Goal: Find specific page/section: Find specific page/section

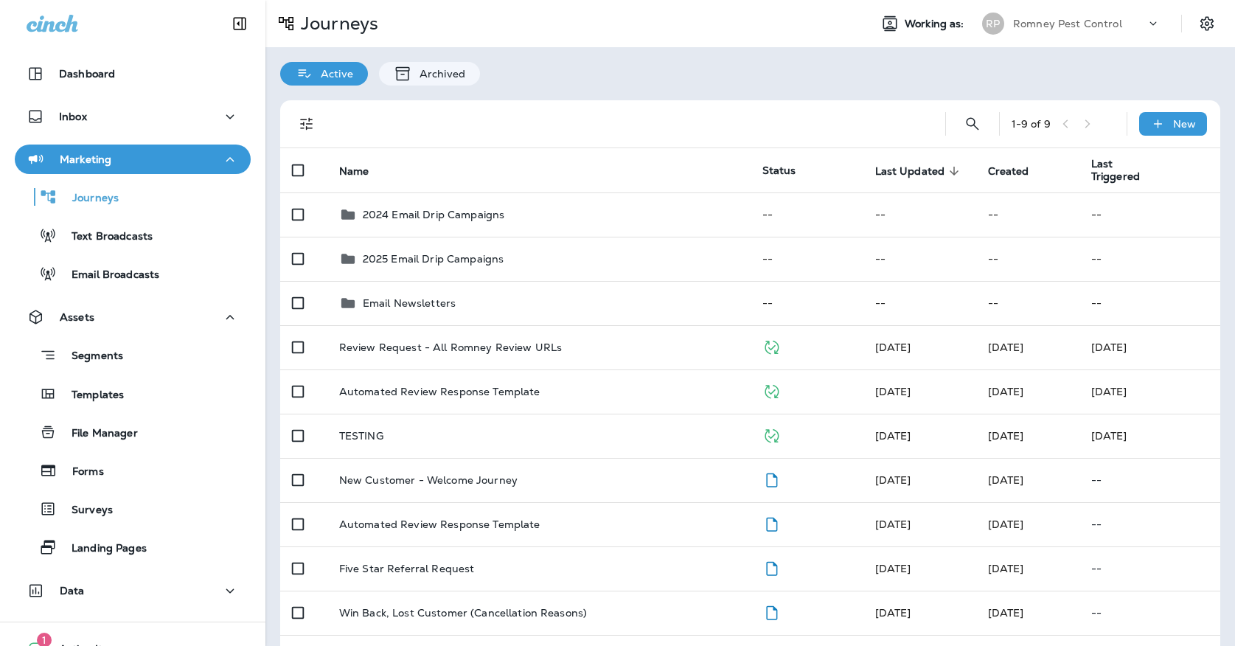
click at [1017, 31] on div "Romney Pest Control" at bounding box center [1079, 24] width 133 height 22
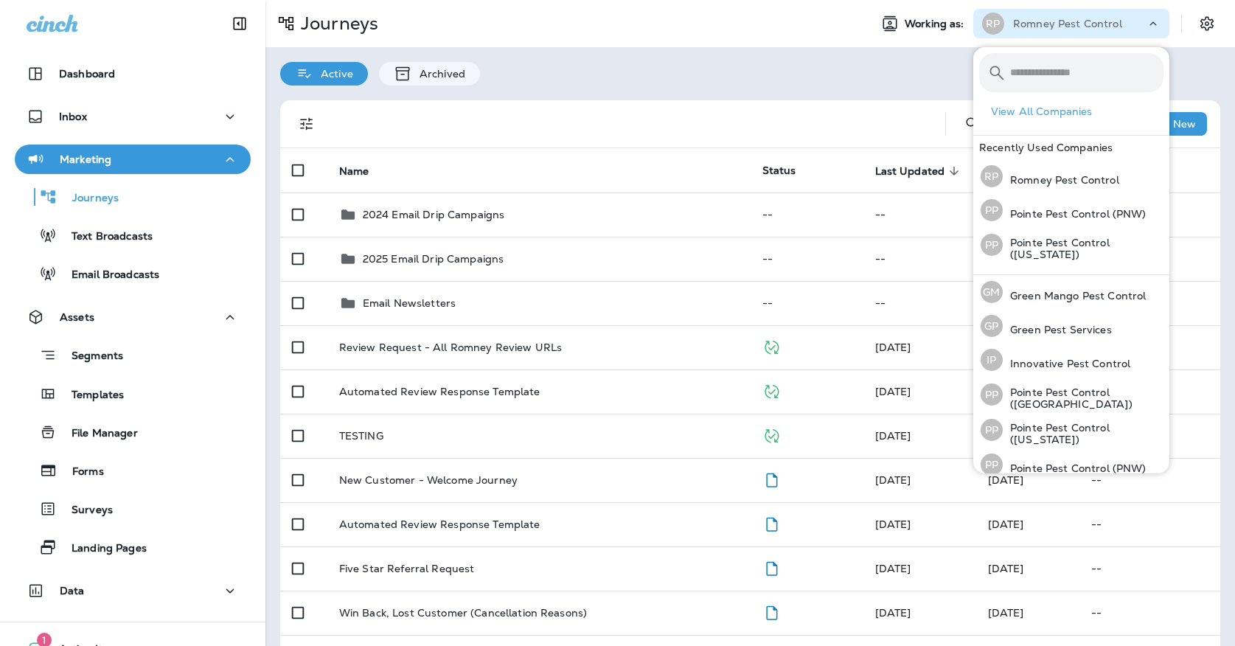
click at [856, 64] on div "Active Archived" at bounding box center [749, 66] width 969 height 38
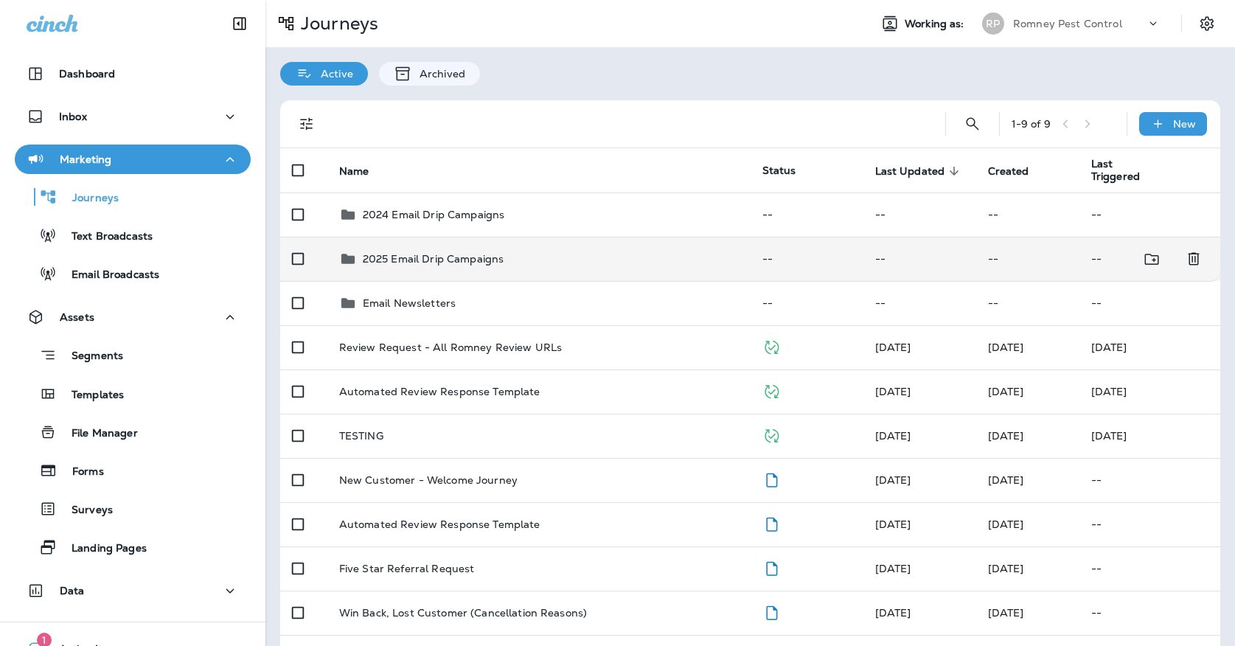
click at [469, 258] on div "2025 Email Drip Campaigns" at bounding box center [434, 259] width 142 height 18
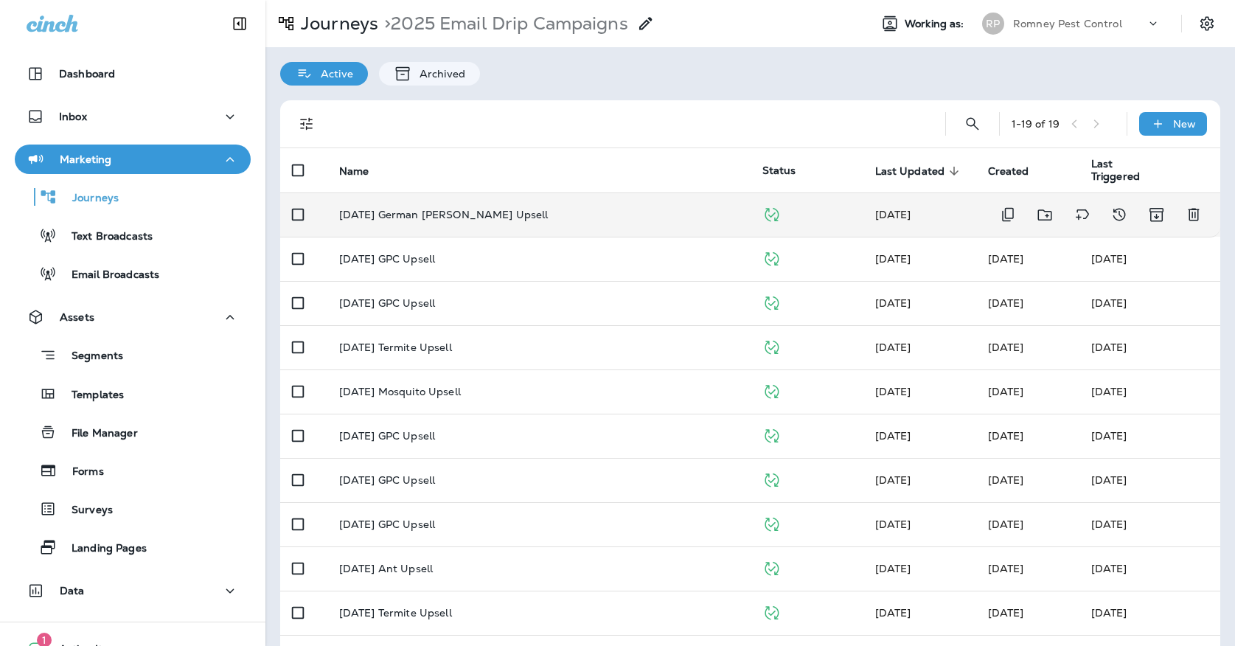
click at [467, 222] on td "[DATE] German [PERSON_NAME] Upsell" at bounding box center [538, 214] width 423 height 44
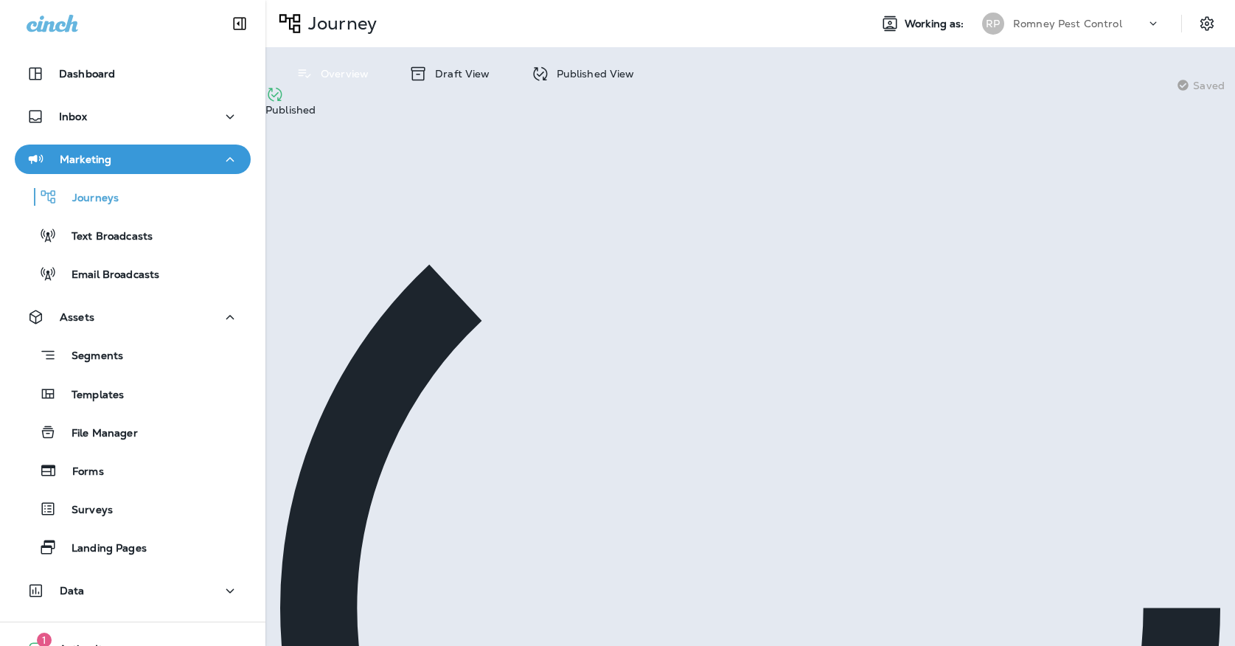
click at [558, 71] on p "Published View" at bounding box center [592, 74] width 86 height 12
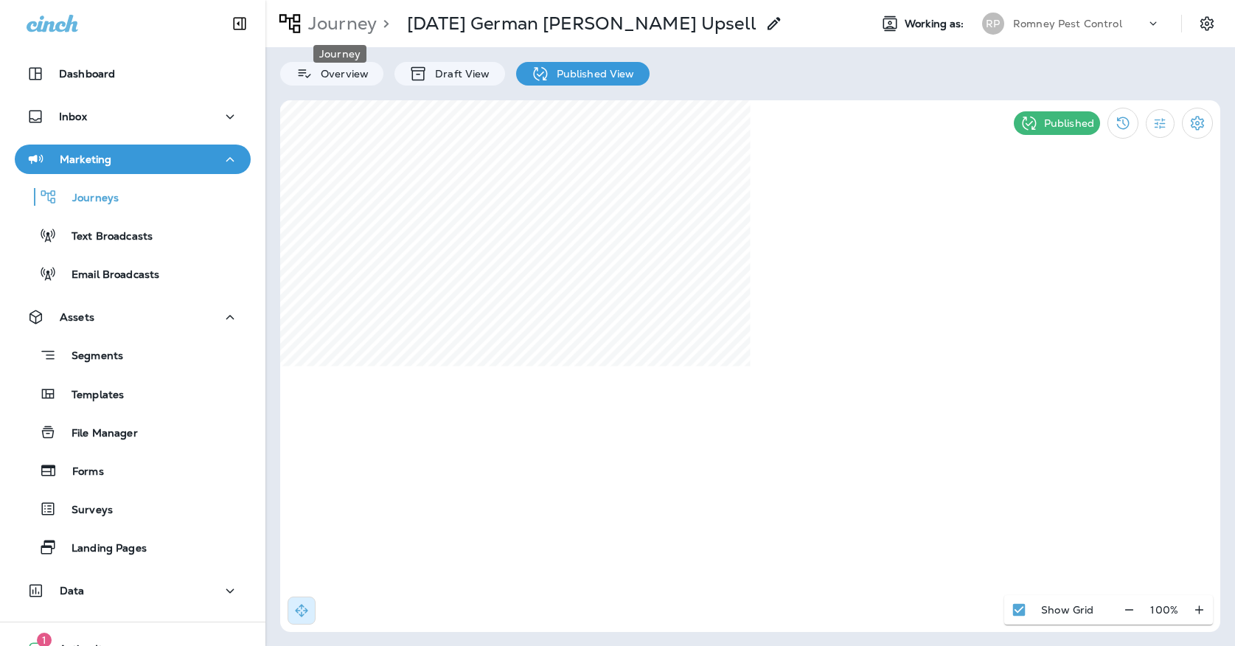
click at [338, 28] on p "Journey" at bounding box center [339, 24] width 74 height 22
